Goal: Task Accomplishment & Management: Manage account settings

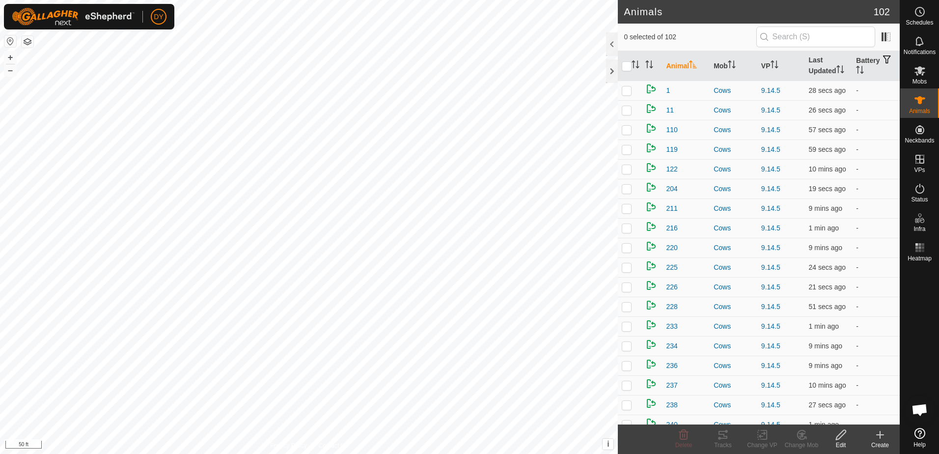
click at [879, 438] on icon at bounding box center [880, 435] width 12 height 12
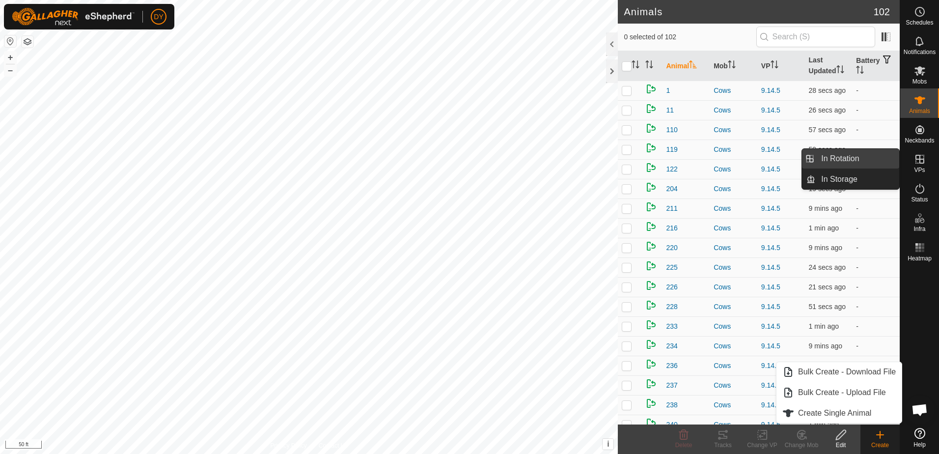
click at [863, 162] on link "In Rotation" at bounding box center [857, 159] width 84 height 20
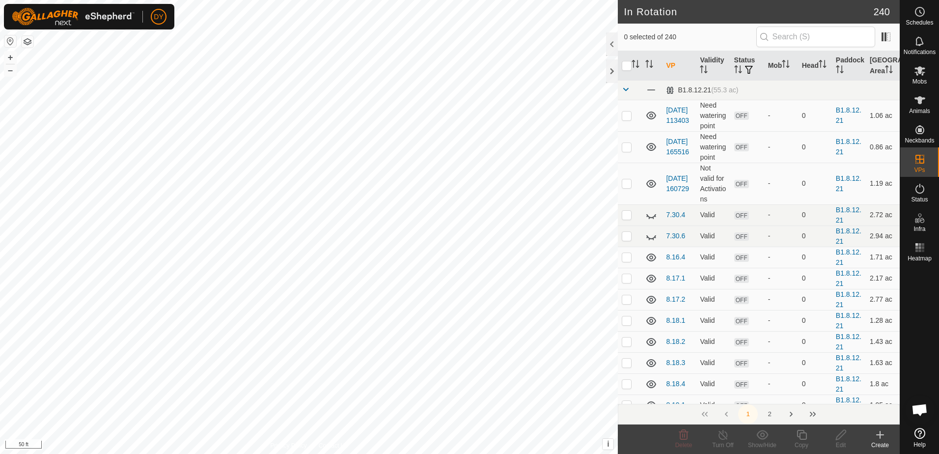
click at [881, 439] on icon at bounding box center [880, 435] width 12 height 12
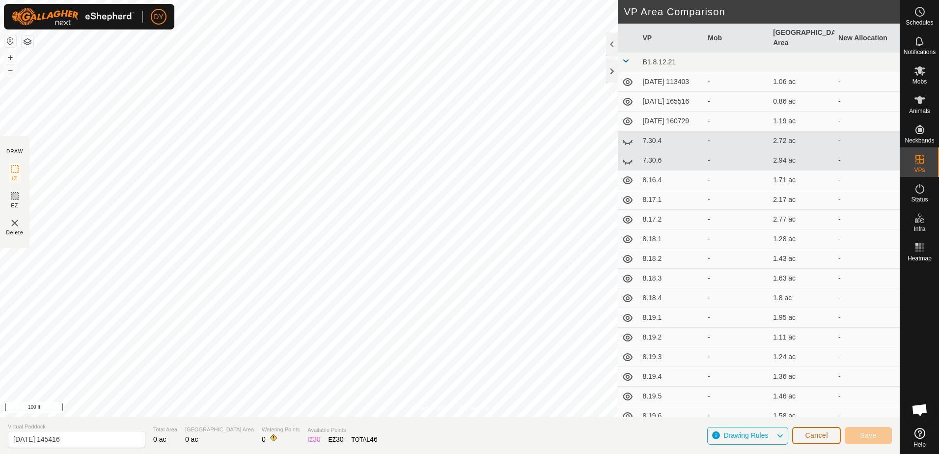
click at [822, 438] on span "Cancel" at bounding box center [816, 435] width 23 height 8
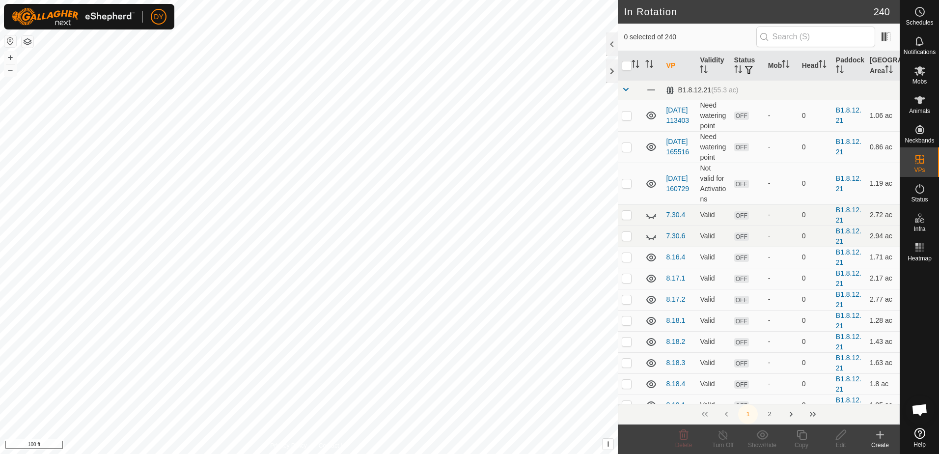
click at [877, 434] on icon at bounding box center [880, 435] width 12 height 12
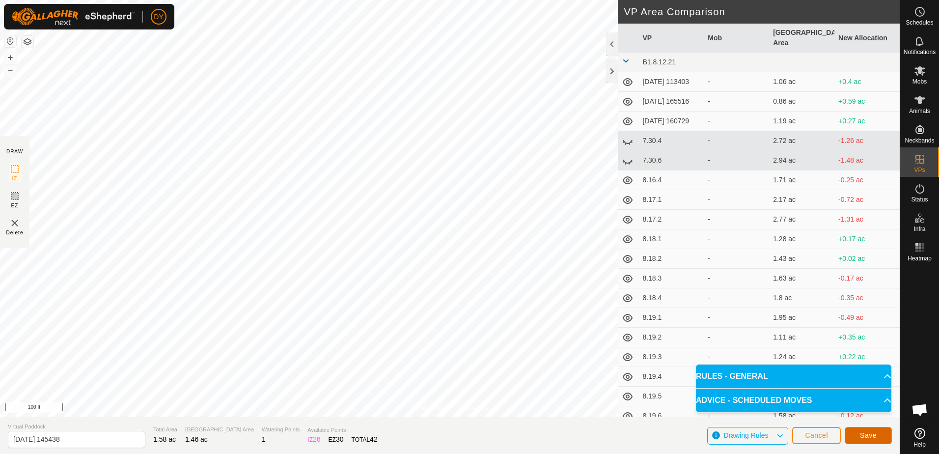
click at [862, 435] on span "Save" at bounding box center [868, 435] width 17 height 8
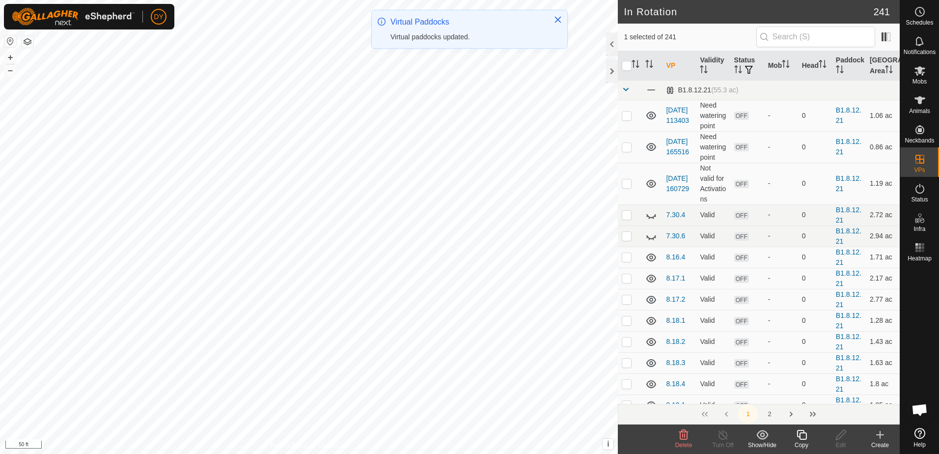
click at [800, 435] on icon at bounding box center [802, 435] width 10 height 10
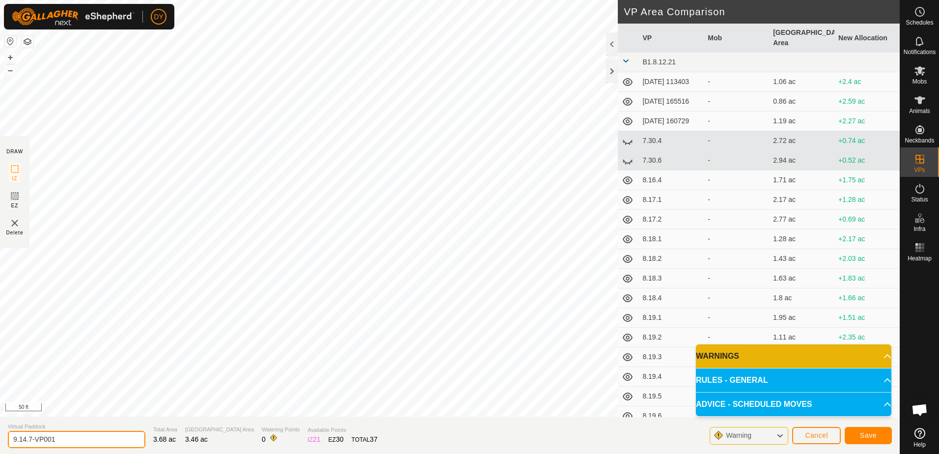
drag, startPoint x: 66, startPoint y: 437, endPoint x: 23, endPoint y: 440, distance: 42.8
click at [23, 440] on input "9.14.7-VP001" at bounding box center [77, 439] width 138 height 17
type input "9.15.1"
click at [857, 433] on button "Save" at bounding box center [868, 435] width 47 height 17
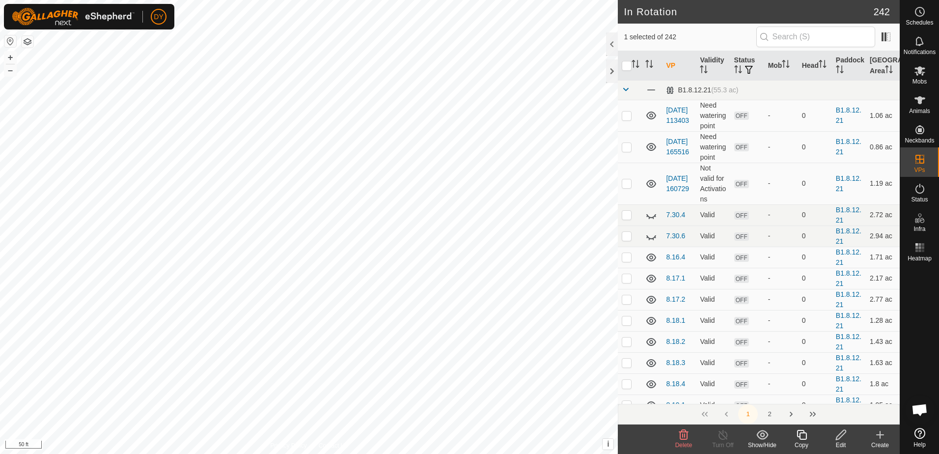
click at [801, 437] on icon at bounding box center [802, 435] width 12 height 12
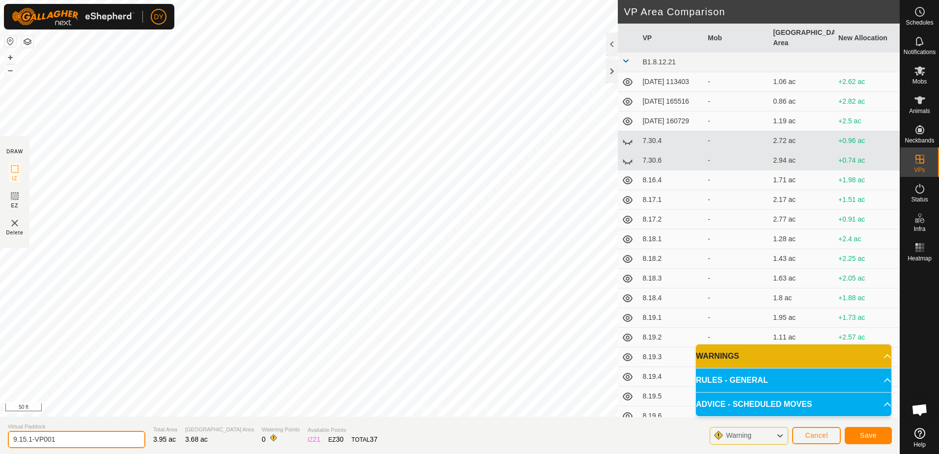
drag, startPoint x: 84, startPoint y: 438, endPoint x: 28, endPoint y: 442, distance: 55.6
click at [28, 442] on input "9.15.1-VP001" at bounding box center [77, 439] width 138 height 17
type input "9.15.2"
click at [872, 438] on span "Save" at bounding box center [868, 435] width 17 height 8
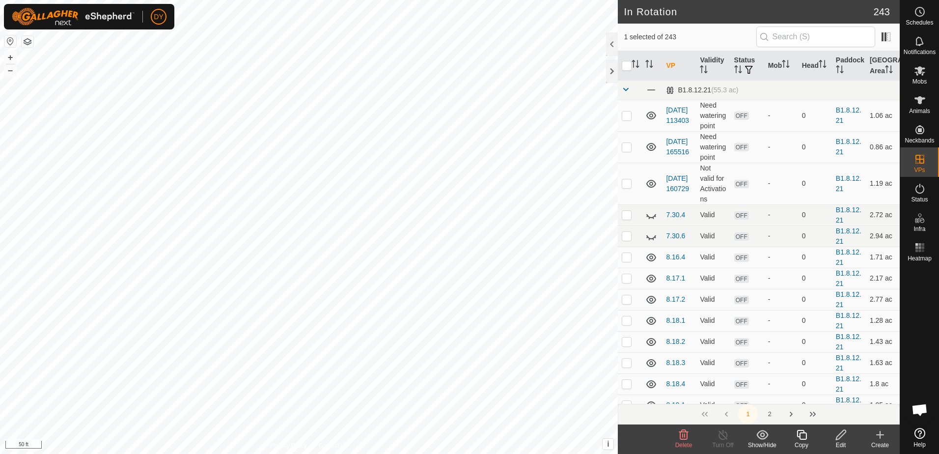
click at [806, 438] on icon at bounding box center [802, 435] width 12 height 12
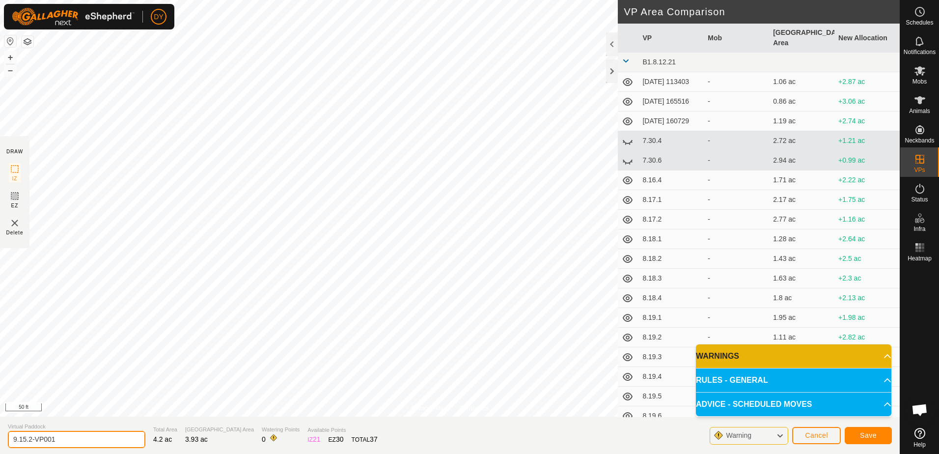
drag, startPoint x: 48, startPoint y: 439, endPoint x: 28, endPoint y: 438, distance: 20.2
click at [28, 438] on input "9.15.2-VP001" at bounding box center [77, 439] width 138 height 17
type input "9.15.3"
click at [867, 439] on span "Save" at bounding box center [868, 435] width 17 height 8
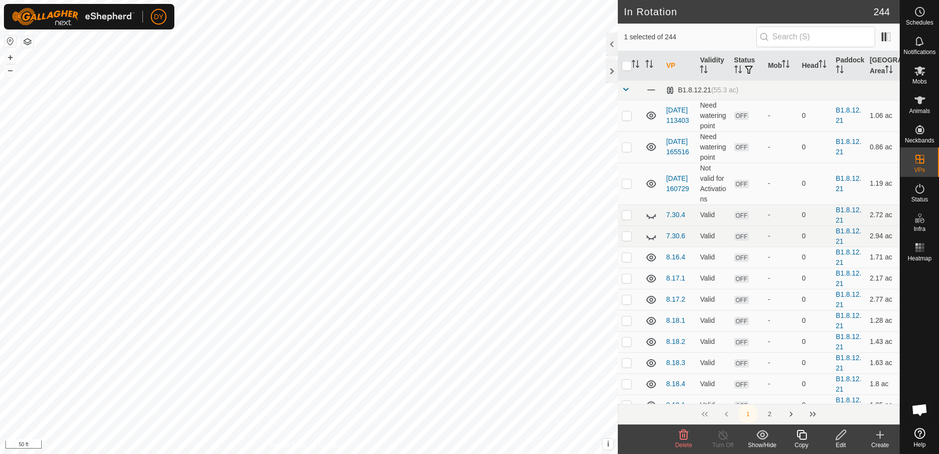
click at [803, 434] on icon at bounding box center [802, 435] width 12 height 12
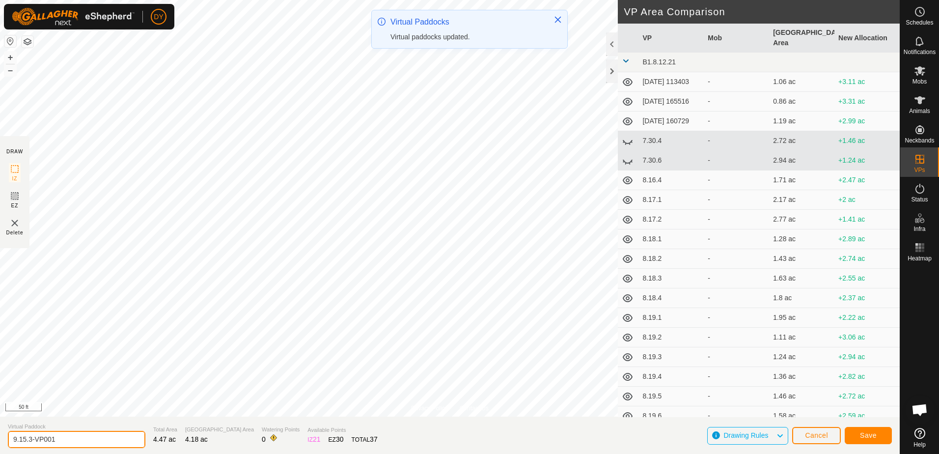
drag, startPoint x: 70, startPoint y: 440, endPoint x: 28, endPoint y: 442, distance: 42.3
click at [28, 442] on input "9.15.3-VP001" at bounding box center [77, 439] width 138 height 17
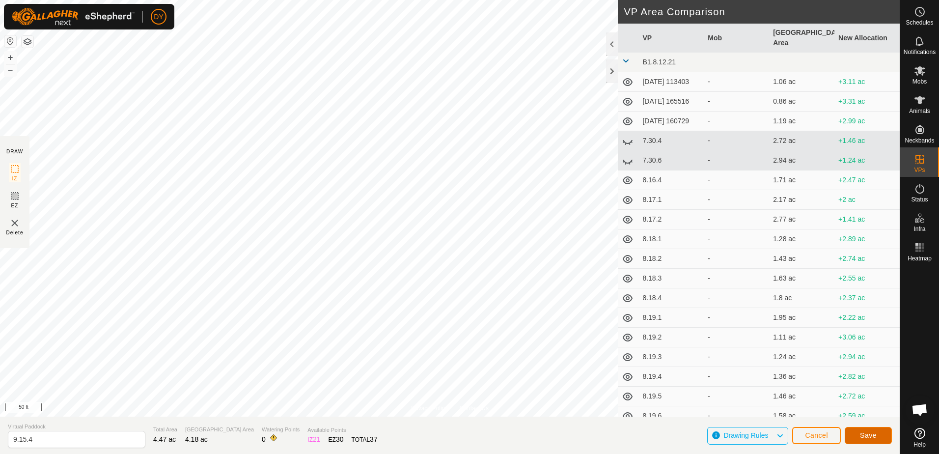
click at [876, 436] on button "Save" at bounding box center [868, 435] width 47 height 17
click at [47, 442] on input "9.15.4" at bounding box center [77, 439] width 138 height 17
type input "9.15.4"
click at [824, 438] on span "Cancel" at bounding box center [816, 435] width 23 height 8
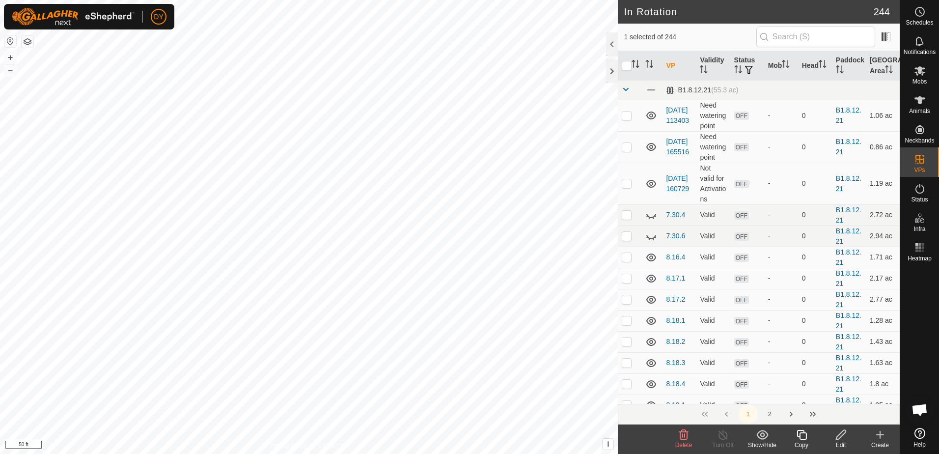
click at [800, 434] on icon at bounding box center [802, 435] width 10 height 10
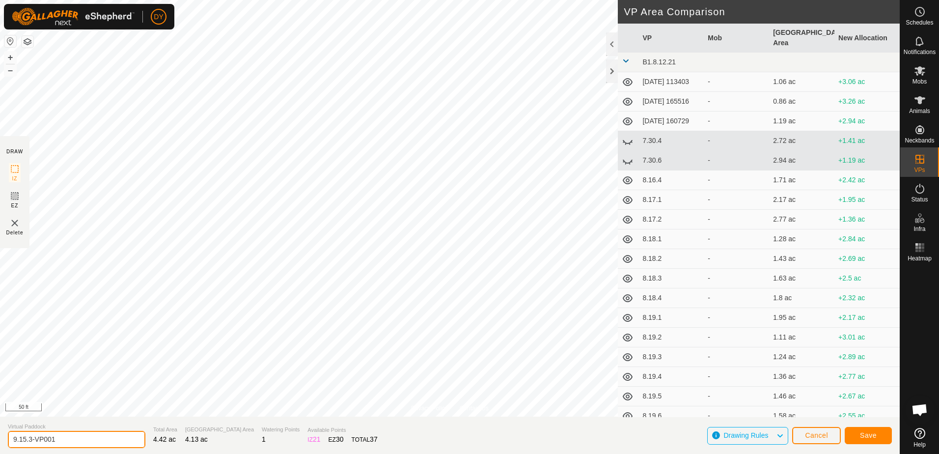
drag, startPoint x: 60, startPoint y: 436, endPoint x: 29, endPoint y: 437, distance: 31.0
click at [29, 437] on input "9.15.3-VP001" at bounding box center [77, 439] width 138 height 17
type input "9.15.4"
click at [860, 434] on button "Save" at bounding box center [868, 435] width 47 height 17
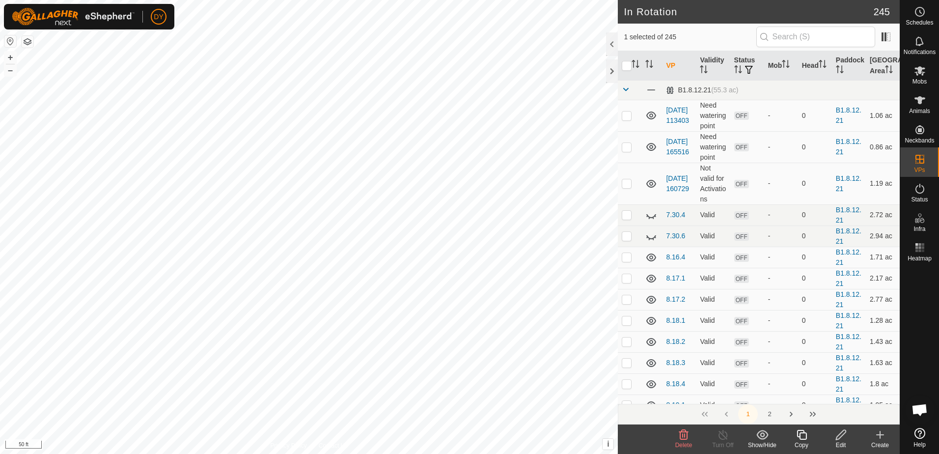
click at [805, 436] on icon at bounding box center [802, 435] width 12 height 12
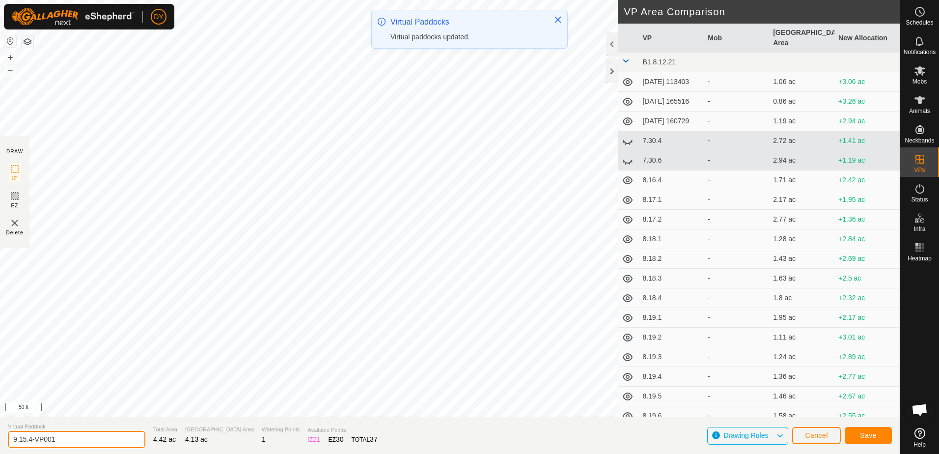
drag, startPoint x: 59, startPoint y: 443, endPoint x: 29, endPoint y: 441, distance: 30.5
click at [29, 441] on input "9.15.4-VP001" at bounding box center [77, 439] width 138 height 17
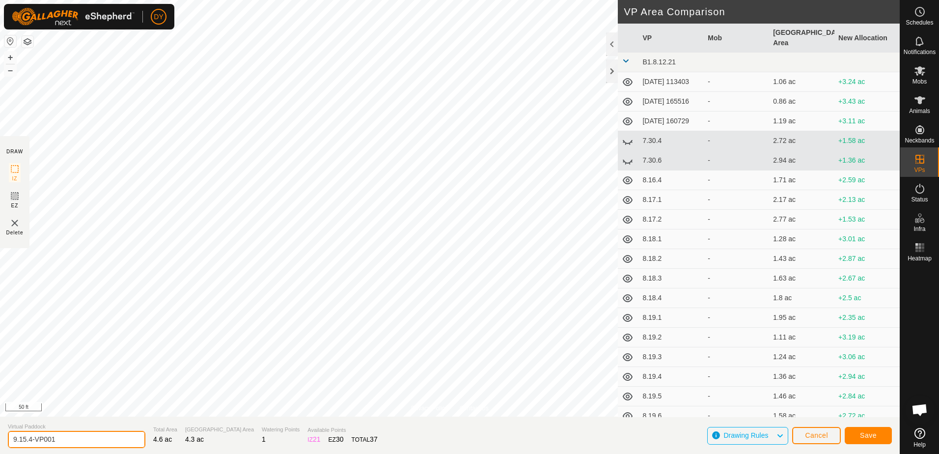
click at [57, 436] on input "9.15.4-VP001" at bounding box center [77, 439] width 138 height 17
type input "9.15.5"
click at [861, 438] on span "Save" at bounding box center [868, 435] width 17 height 8
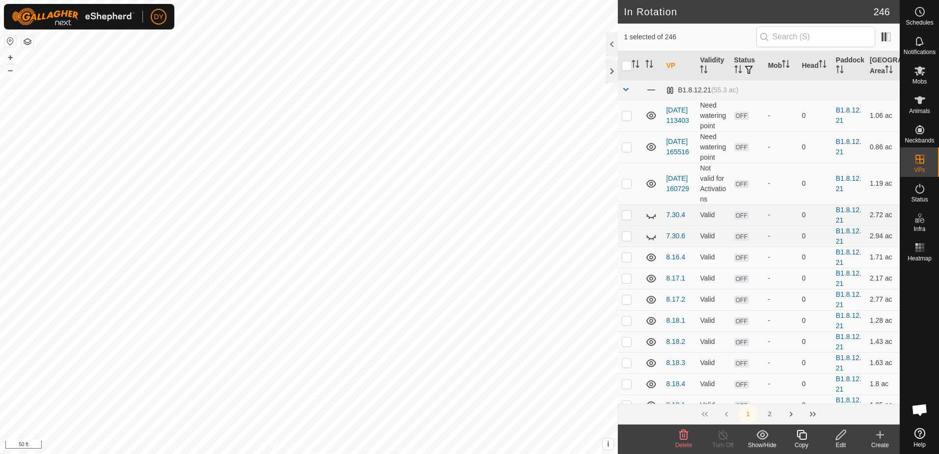
click at [803, 437] on icon at bounding box center [802, 435] width 12 height 12
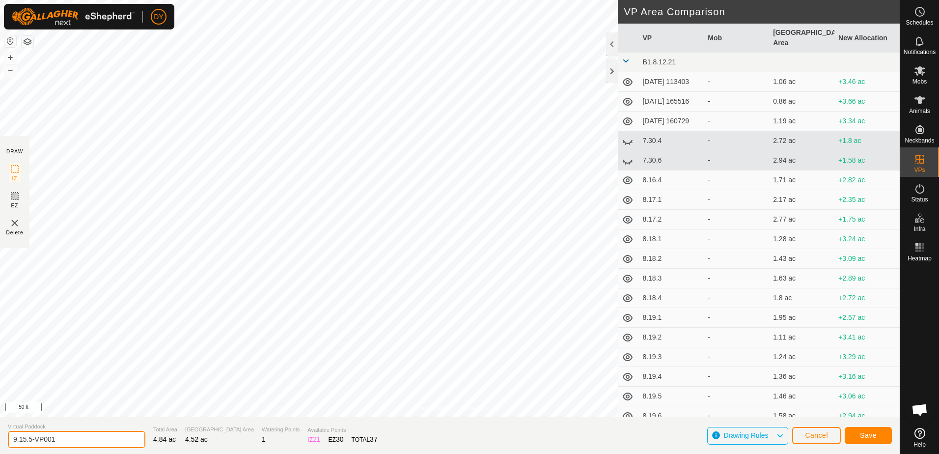
drag, startPoint x: 66, startPoint y: 440, endPoint x: 29, endPoint y: 441, distance: 36.9
click at [29, 441] on input "9.15.5-VP001" at bounding box center [77, 439] width 138 height 17
type input "9.15.6"
click at [863, 437] on span "Save" at bounding box center [868, 435] width 17 height 8
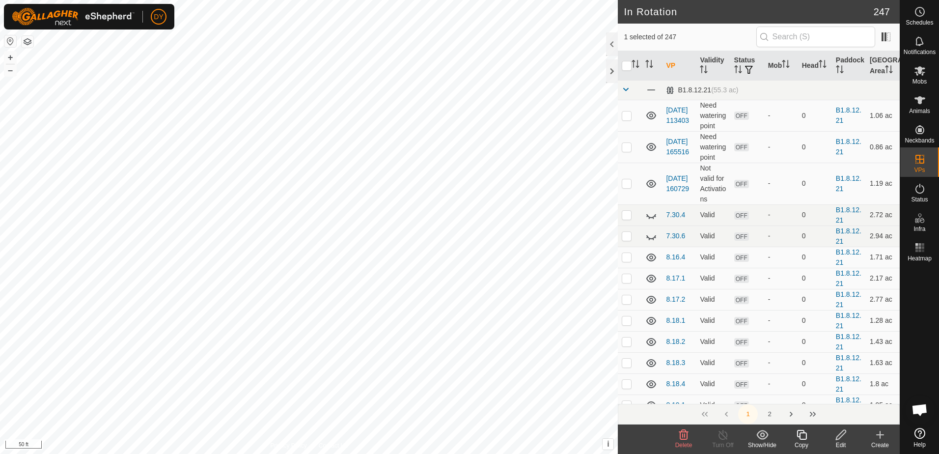
click at [802, 439] on icon at bounding box center [802, 435] width 10 height 10
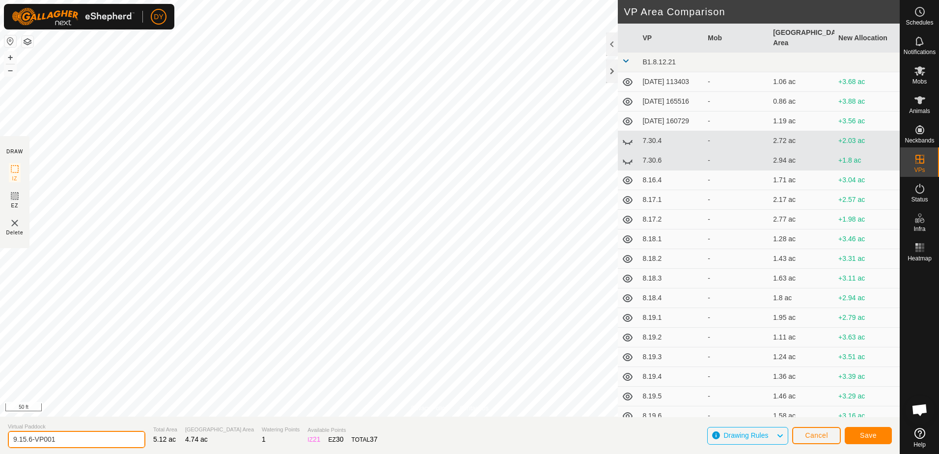
drag, startPoint x: 65, startPoint y: 441, endPoint x: 28, endPoint y: 445, distance: 37.1
click at [28, 445] on input "9.15.6-VP001" at bounding box center [77, 439] width 138 height 17
type input "9.15.7"
click at [869, 438] on span "Save" at bounding box center [868, 435] width 17 height 8
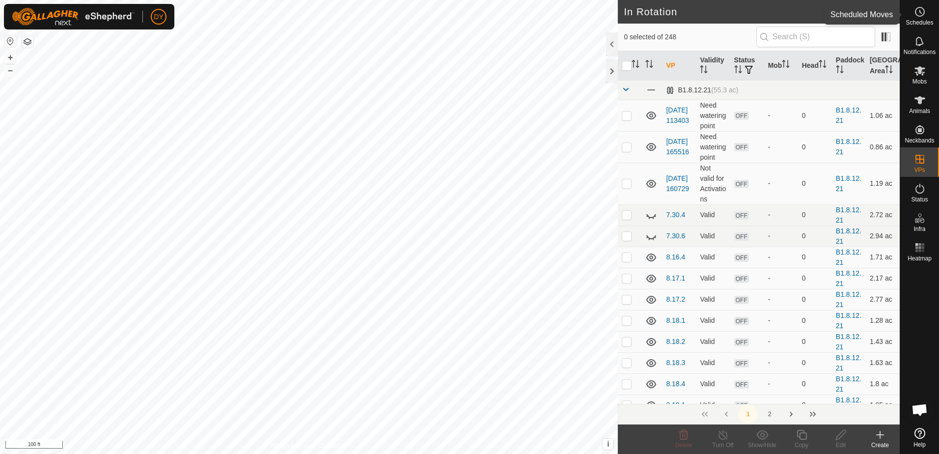
click at [921, 19] on es-schedule-vp-svg-icon at bounding box center [920, 12] width 18 height 16
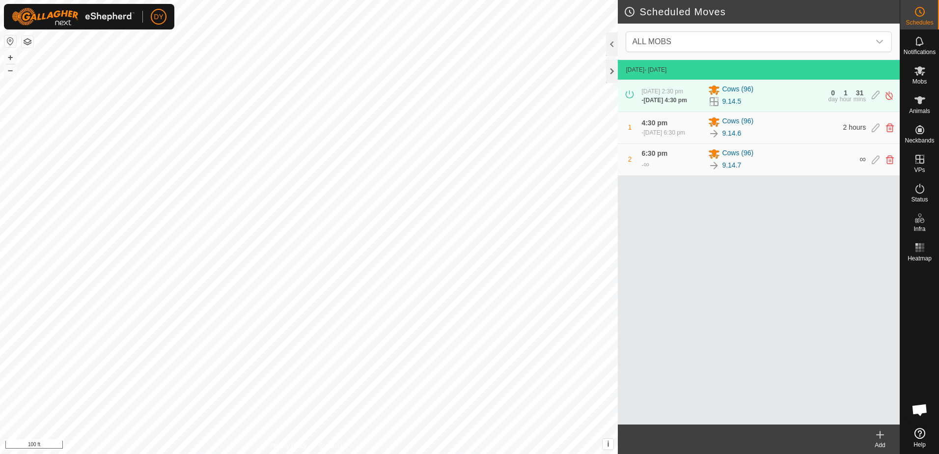
click at [879, 436] on icon at bounding box center [880, 435] width 12 height 12
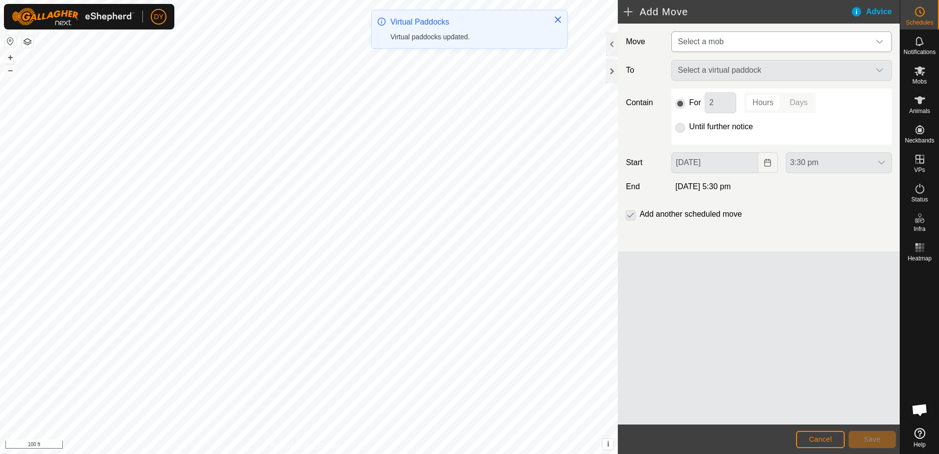
click at [725, 42] on span "Select a mob" at bounding box center [772, 42] width 196 height 20
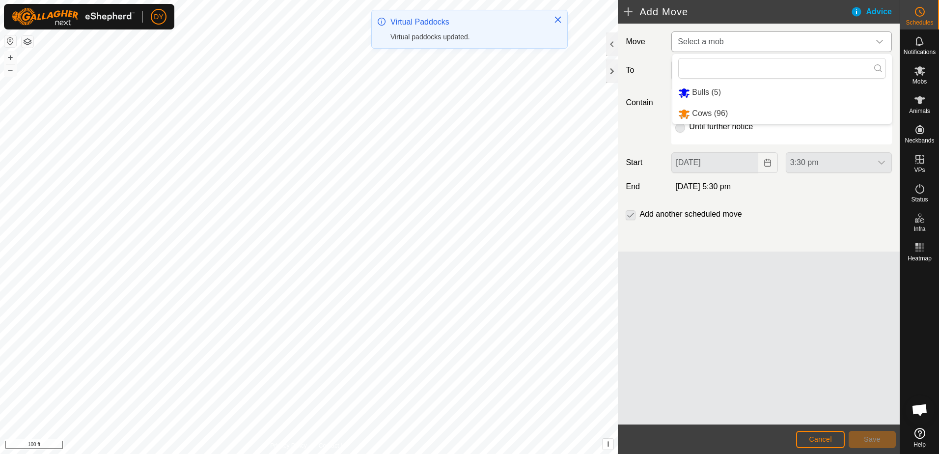
click at [708, 113] on li "Cows (96)" at bounding box center [782, 114] width 220 height 20
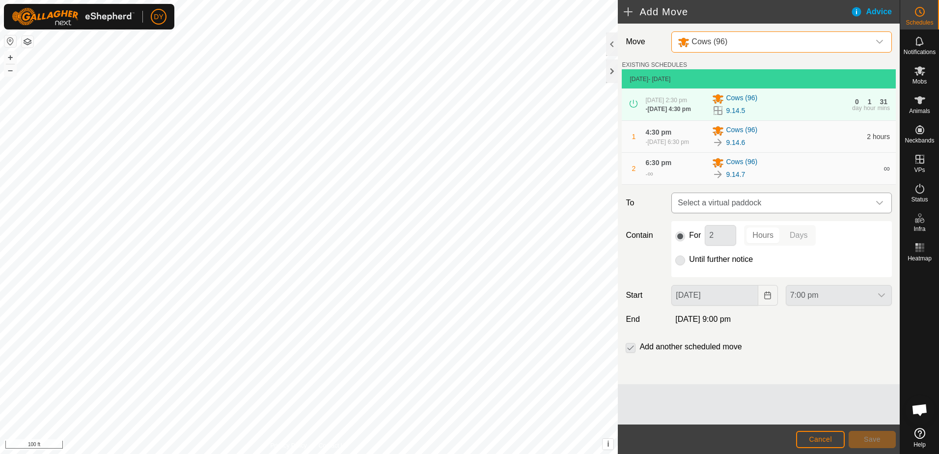
click at [722, 213] on span "Select a virtual paddock" at bounding box center [772, 203] width 196 height 20
type input "9.15.1"
click at [687, 278] on li "9.15.1 3.46 ac" at bounding box center [782, 280] width 208 height 15
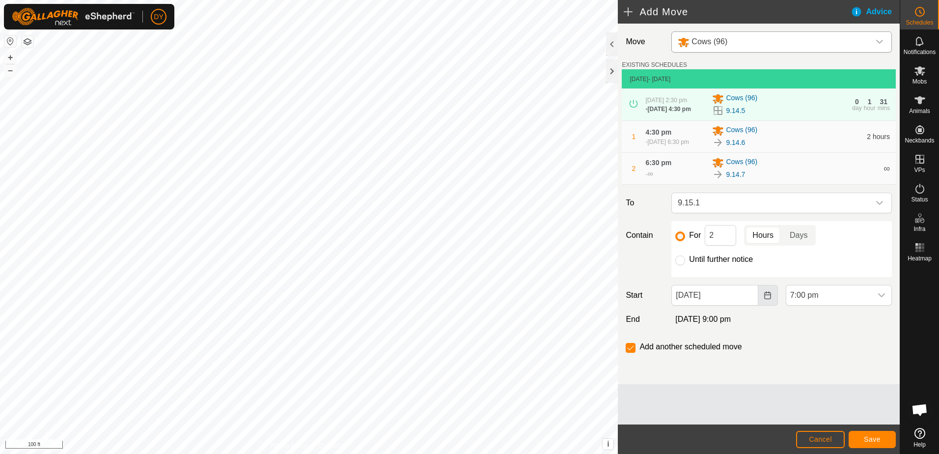
click at [769, 299] on icon "Choose Date" at bounding box center [767, 295] width 6 height 8
click at [711, 235] on span "15" at bounding box center [707, 236] width 16 height 16
type input "[DATE]"
click at [885, 299] on icon "dropdown trigger" at bounding box center [882, 295] width 8 height 8
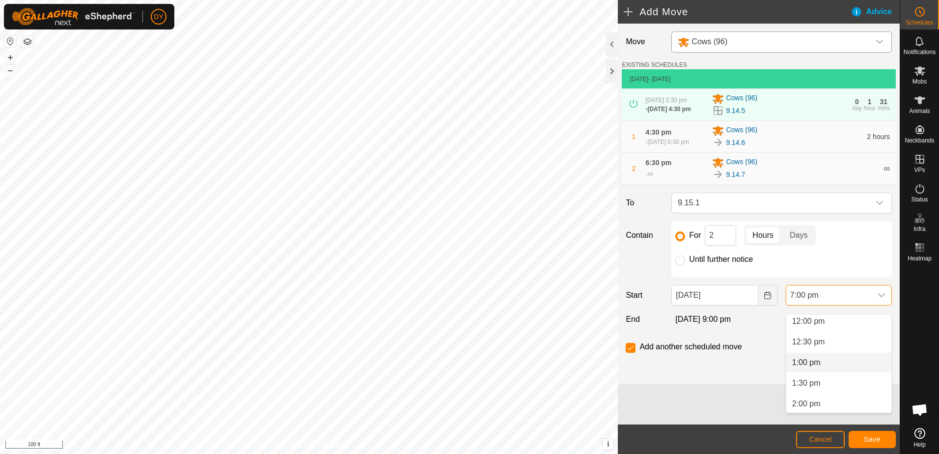
scroll to position [298, 0]
click at [817, 347] on li "6:30 am" at bounding box center [838, 345] width 105 height 20
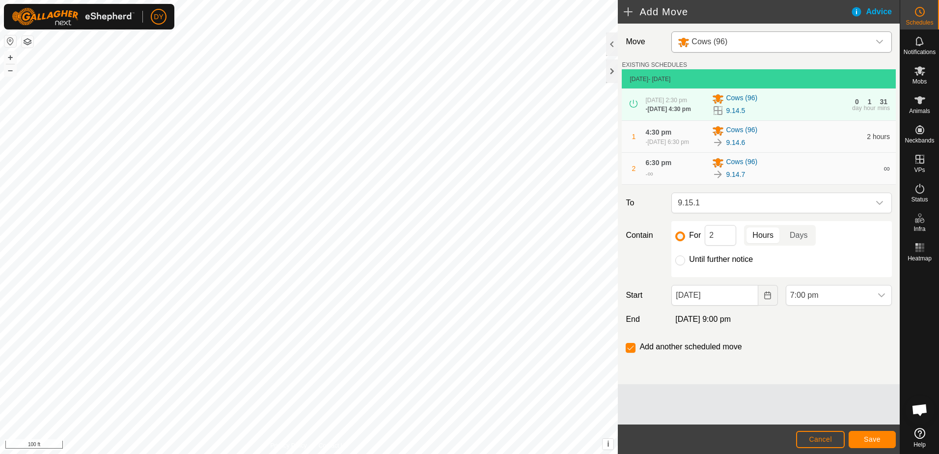
scroll to position [705, 0]
click at [862, 439] on button "Save" at bounding box center [872, 439] width 47 height 17
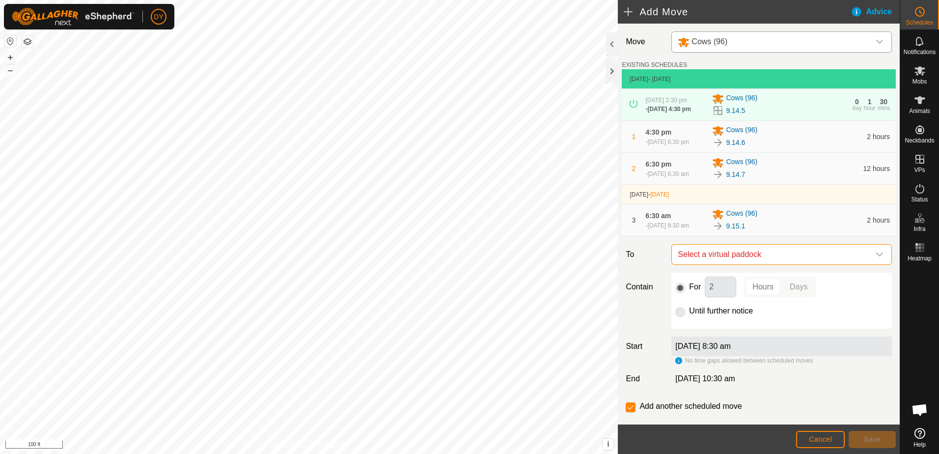
click at [746, 264] on span "Select a virtual paddock" at bounding box center [772, 255] width 196 height 20
type input "9.15.2"
click at [703, 341] on li "9.15.2 3.68 ac" at bounding box center [777, 341] width 201 height 15
click at [866, 438] on span "Save" at bounding box center [872, 439] width 17 height 8
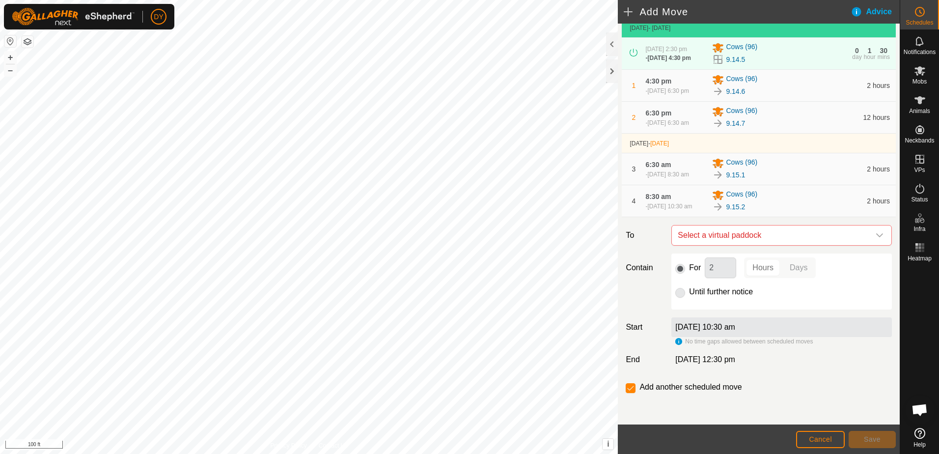
scroll to position [72, 0]
click at [761, 234] on span "Select a virtual paddock" at bounding box center [772, 235] width 196 height 20
type input "9.15.3"
click at [704, 306] on li "9.15.3 3.93 ac" at bounding box center [777, 305] width 201 height 15
click at [864, 439] on button "Save" at bounding box center [872, 439] width 47 height 17
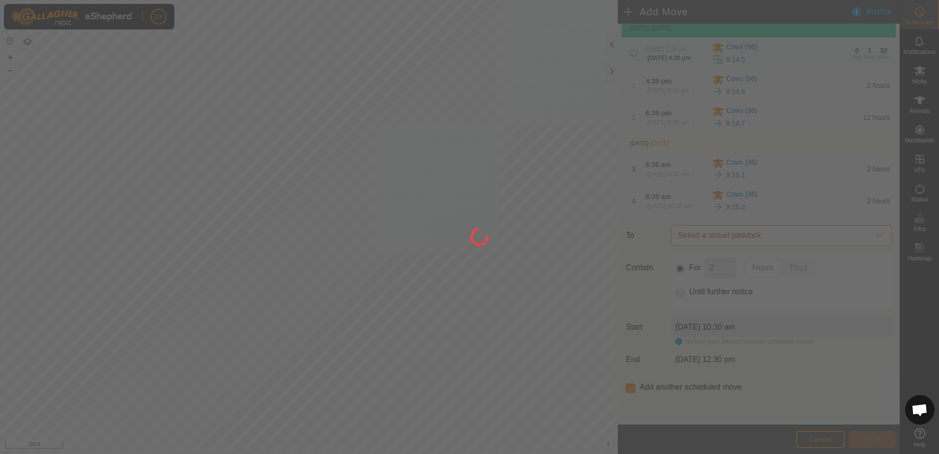
scroll to position [0, 0]
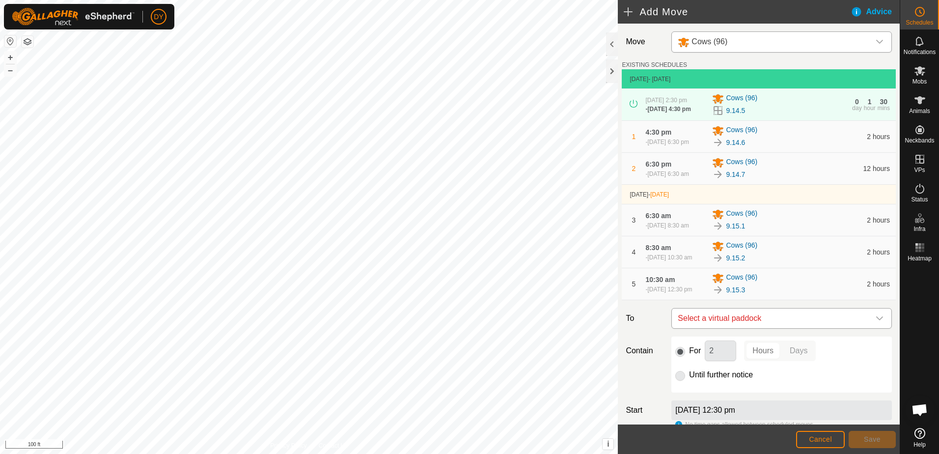
click at [750, 328] on span "Select a virtual paddock" at bounding box center [772, 318] width 196 height 20
type input "9.15.4"
click at [699, 413] on li "9.15.4 4.13 ac" at bounding box center [777, 413] width 201 height 15
click at [859, 438] on button "Save" at bounding box center [872, 439] width 47 height 17
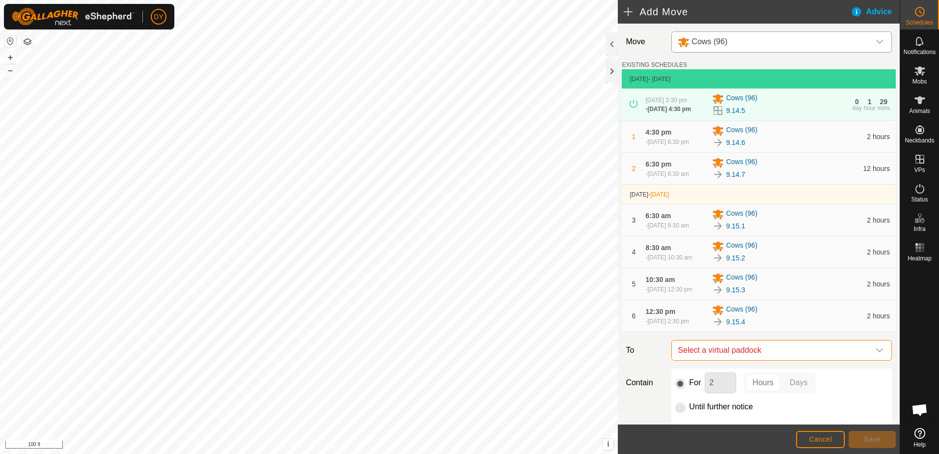
click at [710, 360] on span "Select a virtual paddock" at bounding box center [772, 350] width 196 height 20
type input "9.15.5"
click at [707, 361] on li "9.15.5 4.3 ac" at bounding box center [777, 362] width 201 height 15
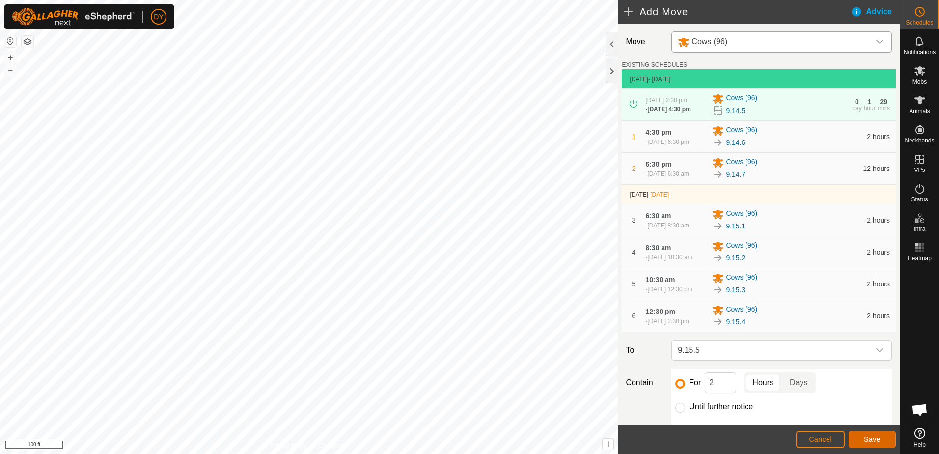
click at [856, 439] on button "Save" at bounding box center [872, 439] width 47 height 17
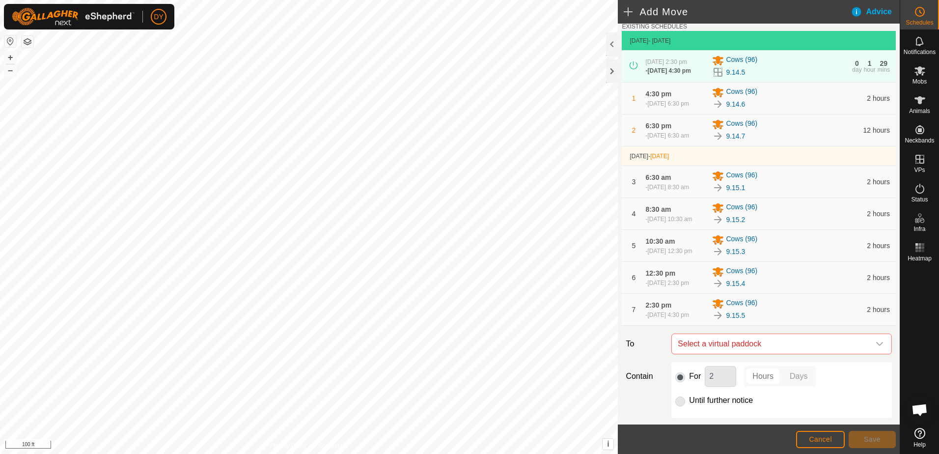
scroll to position [98, 0]
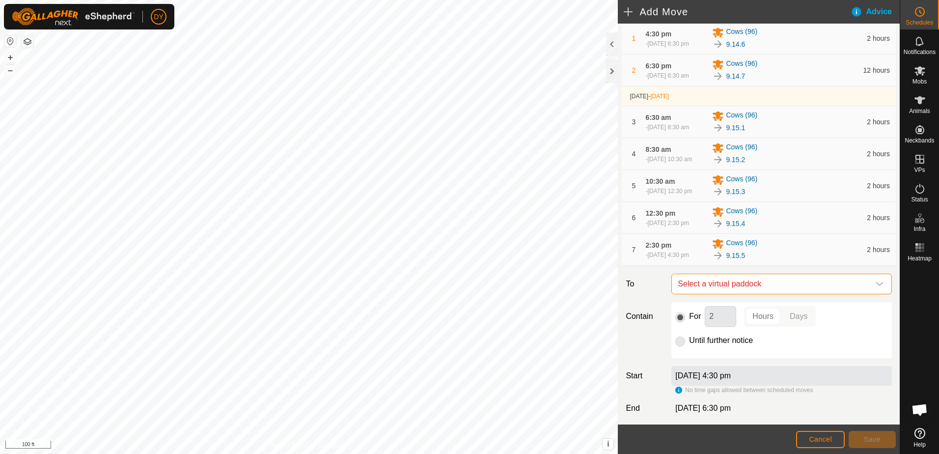
click at [731, 294] on span "Select a virtual paddock" at bounding box center [772, 284] width 196 height 20
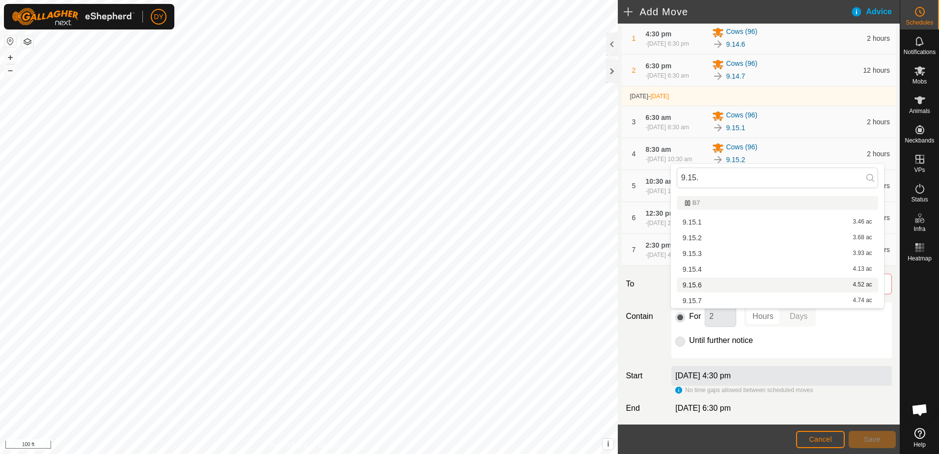
type input "9.15."
click at [706, 284] on li "9.15.6 4.52 ac" at bounding box center [777, 285] width 201 height 15
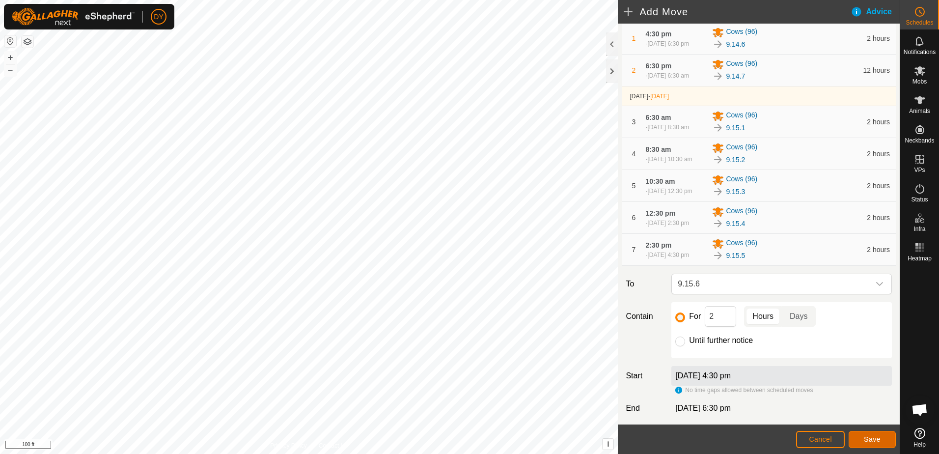
click at [873, 440] on span "Save" at bounding box center [872, 439] width 17 height 8
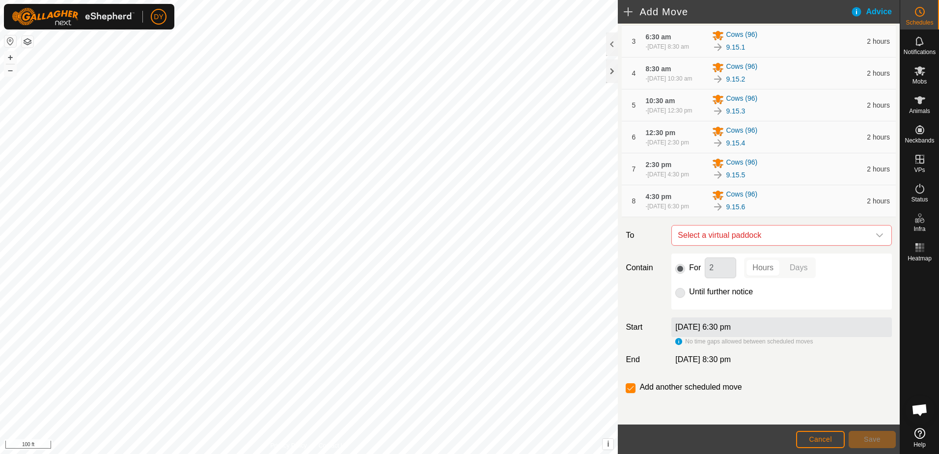
scroll to position [196, 0]
click at [727, 245] on span "Select a virtual paddock" at bounding box center [772, 235] width 196 height 20
type input "9.15.7"
click at [686, 325] on li "9.15.7 4.74 ac" at bounding box center [777, 326] width 201 height 15
click at [676, 298] on input "Until further notice" at bounding box center [680, 293] width 10 height 10
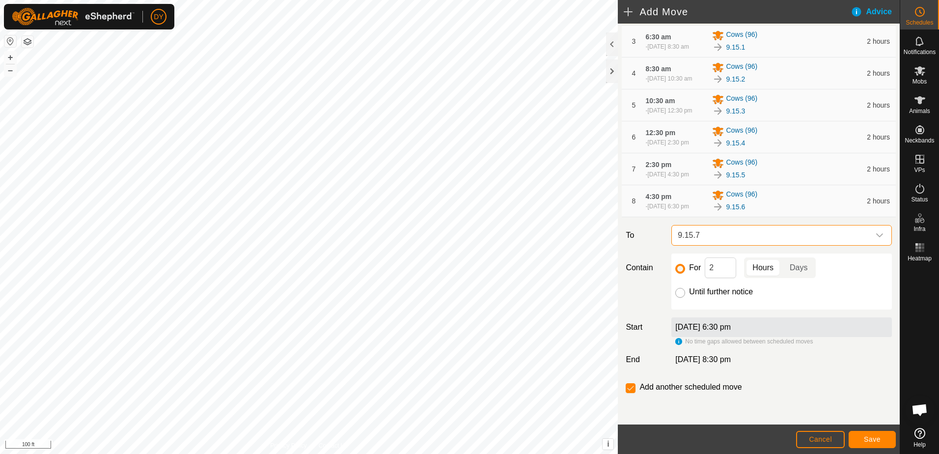
radio input "true"
checkbox input "false"
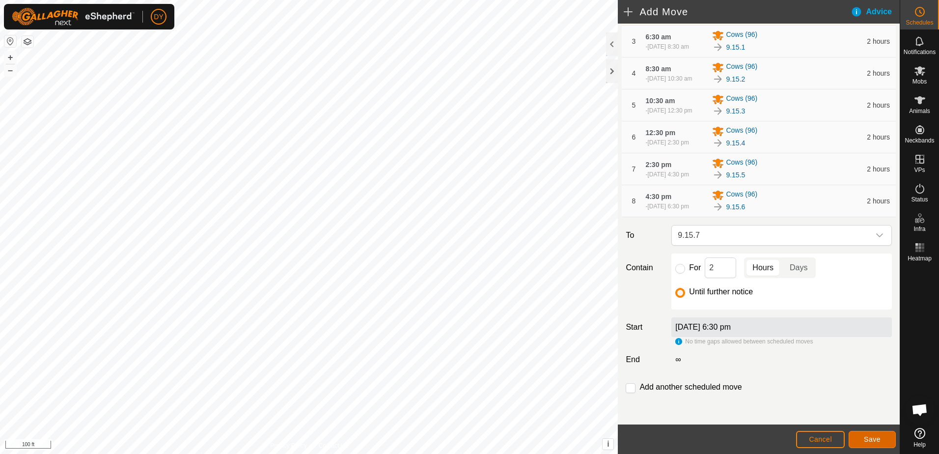
click at [871, 441] on span "Save" at bounding box center [872, 439] width 17 height 8
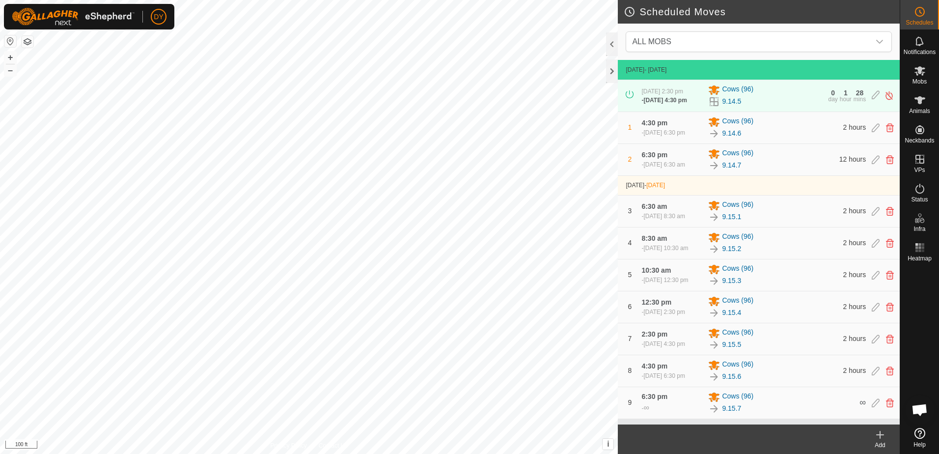
scroll to position [33, 0]
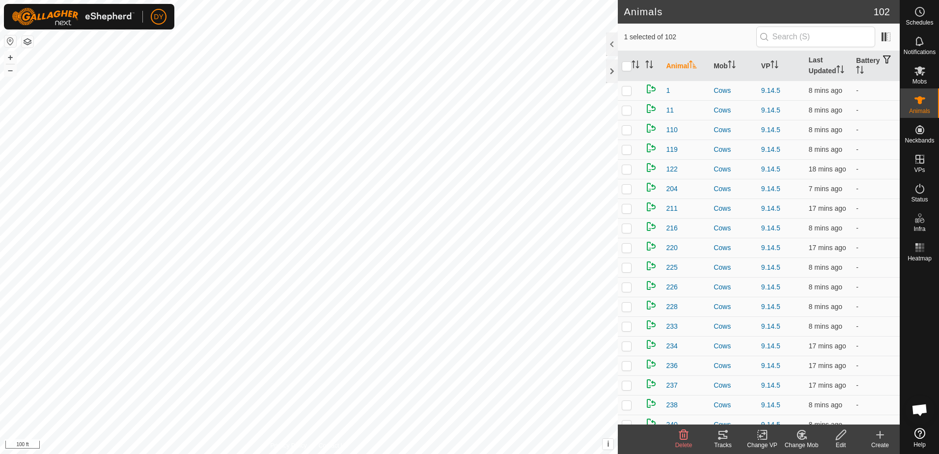
click at [721, 433] on icon at bounding box center [723, 435] width 12 height 12
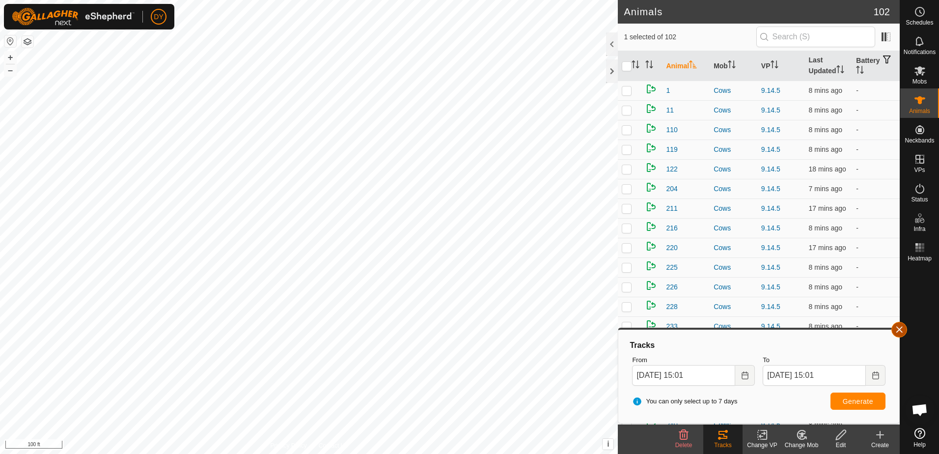
click at [899, 328] on button "button" at bounding box center [900, 330] width 16 height 16
